Goal: Information Seeking & Learning: Learn about a topic

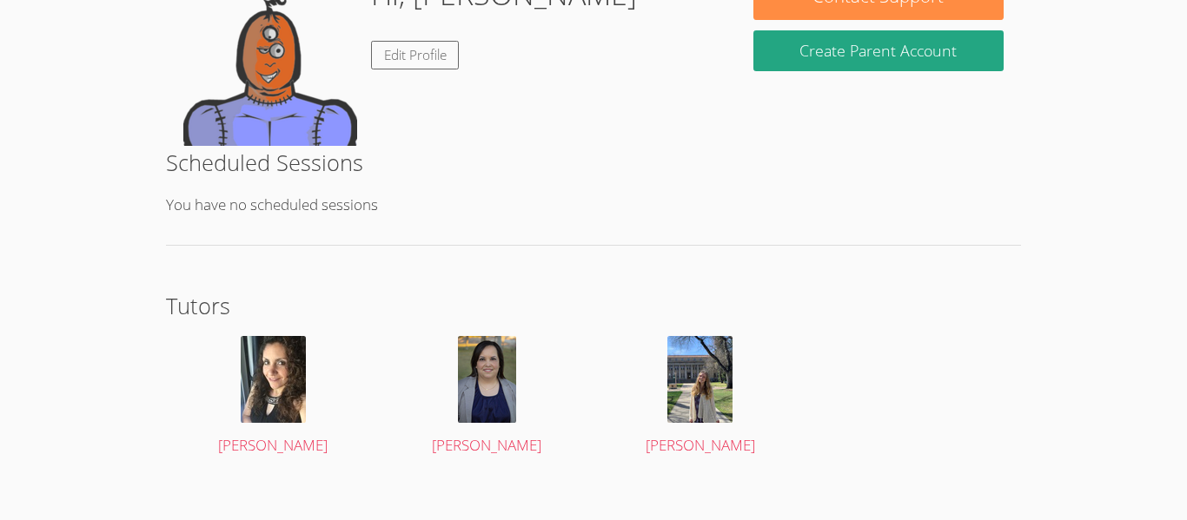
scroll to position [311, 0]
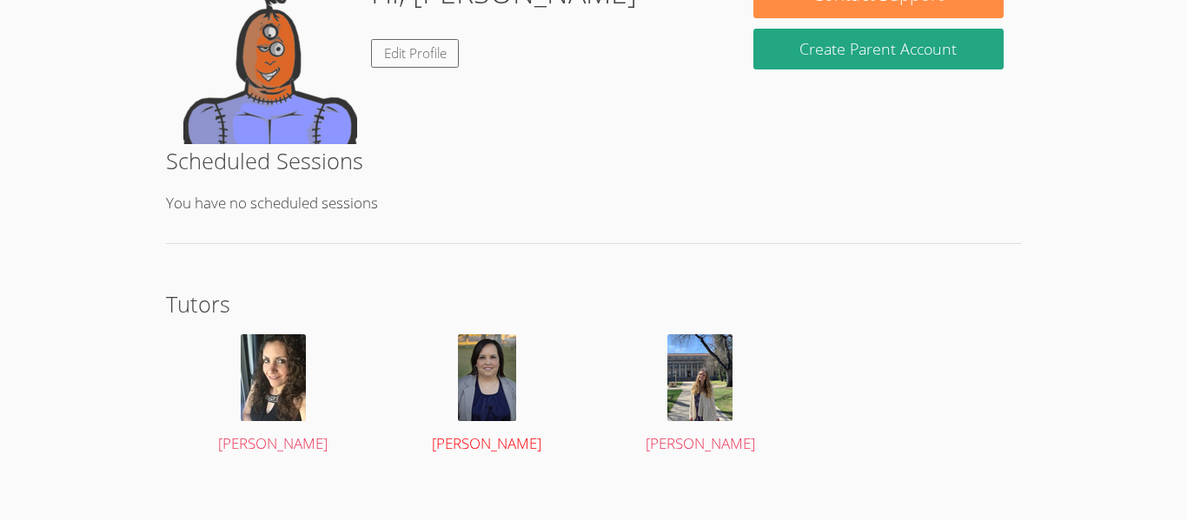
click at [493, 380] on img at bounding box center [487, 377] width 58 height 87
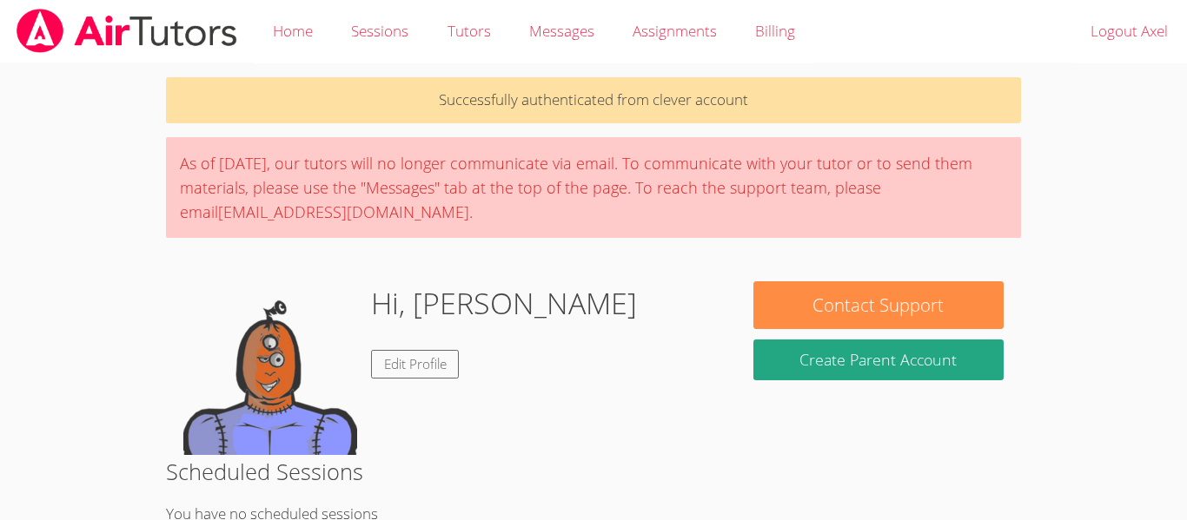
scroll to position [311, 0]
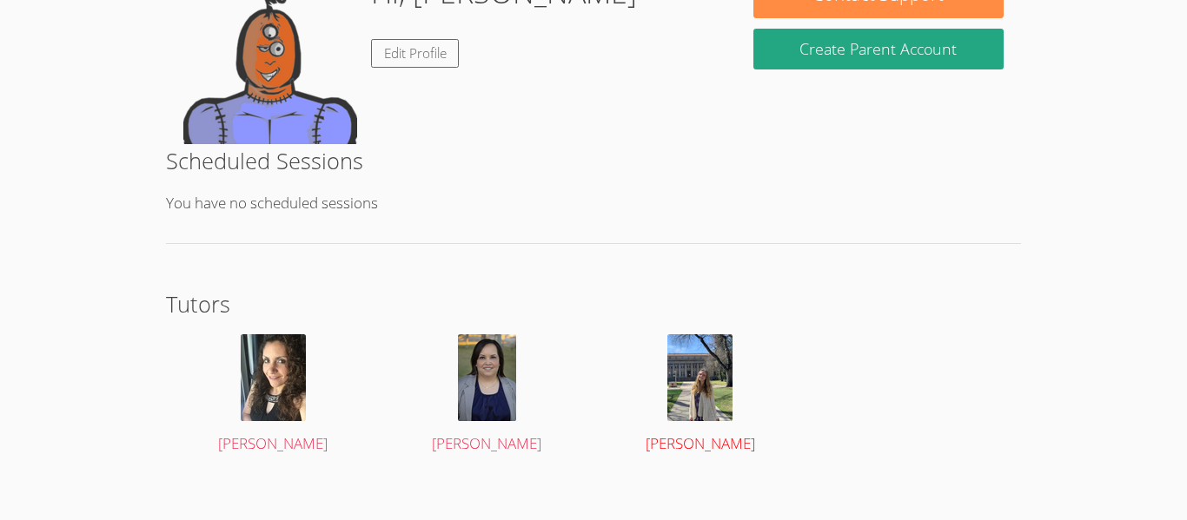
click at [709, 376] on img at bounding box center [699, 377] width 65 height 87
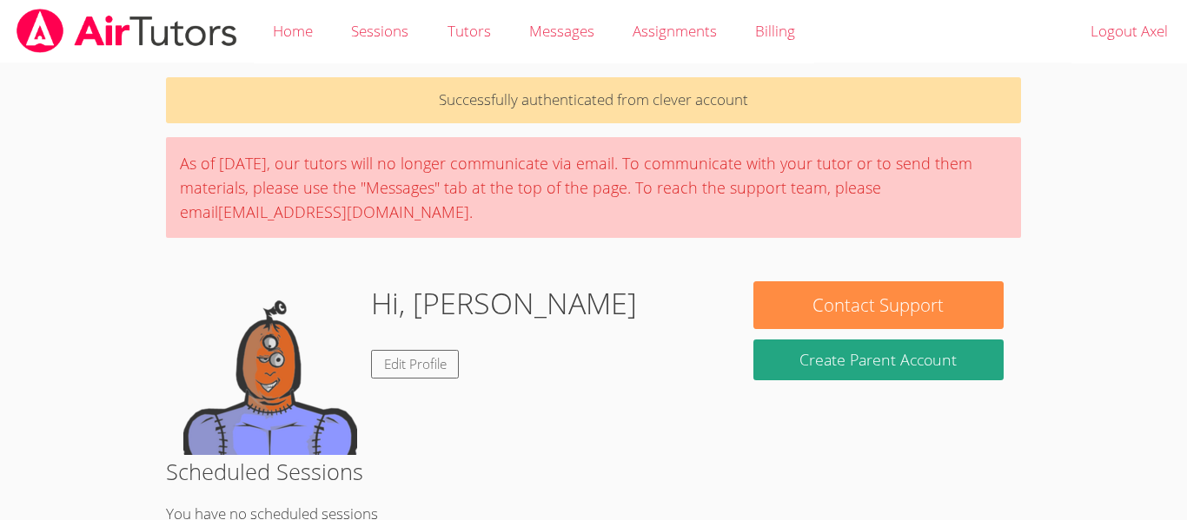
scroll to position [311, 0]
